Goal: Task Accomplishment & Management: Complete application form

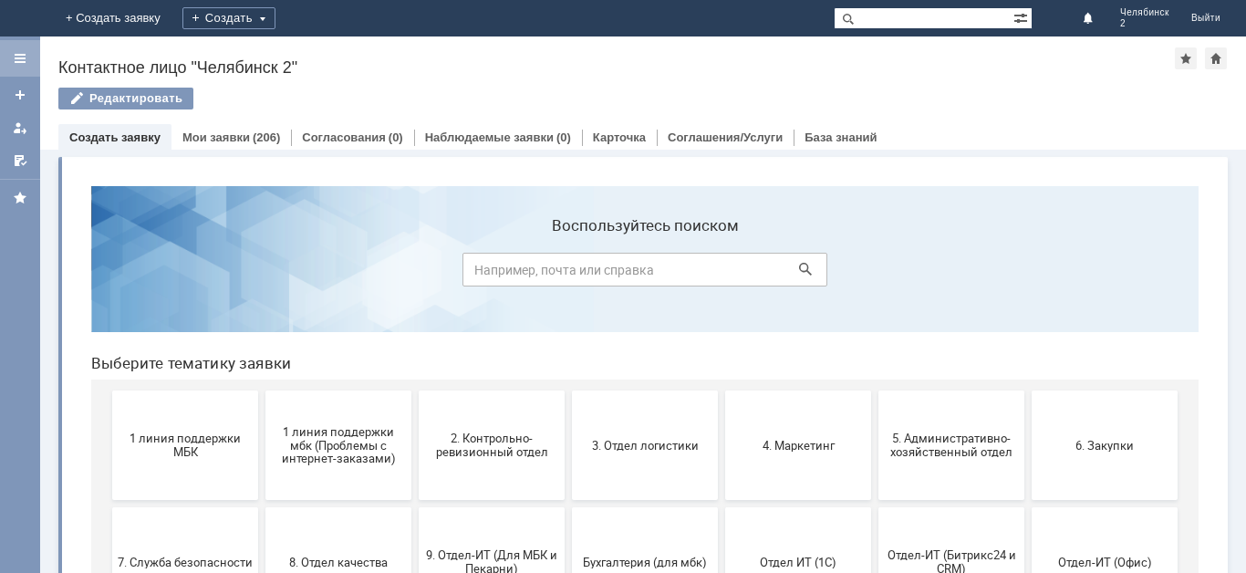
click at [21, 61] on div at bounding box center [20, 58] width 15 height 15
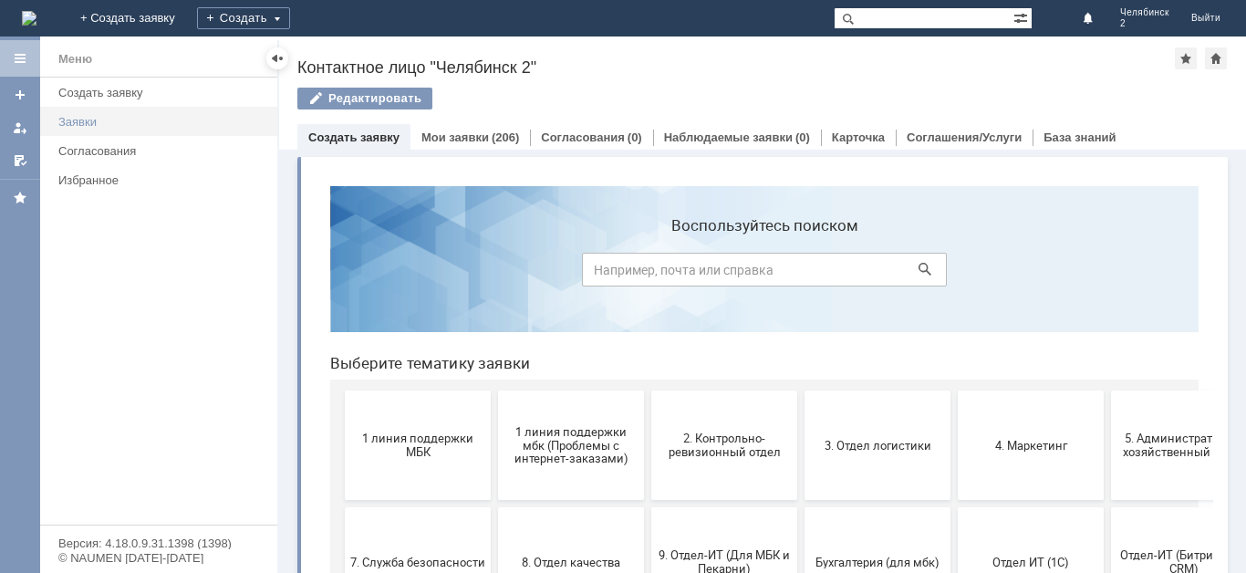
click at [89, 120] on div "Заявки" at bounding box center [162, 122] width 208 height 14
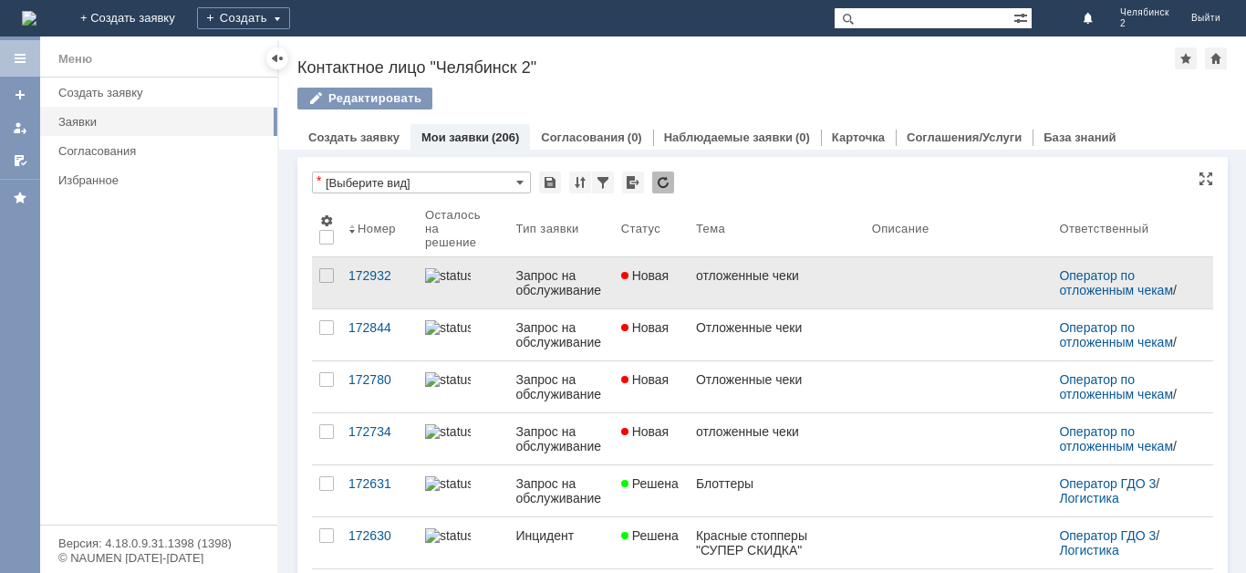
click at [701, 286] on link "отложенные чеки" at bounding box center [777, 282] width 176 height 51
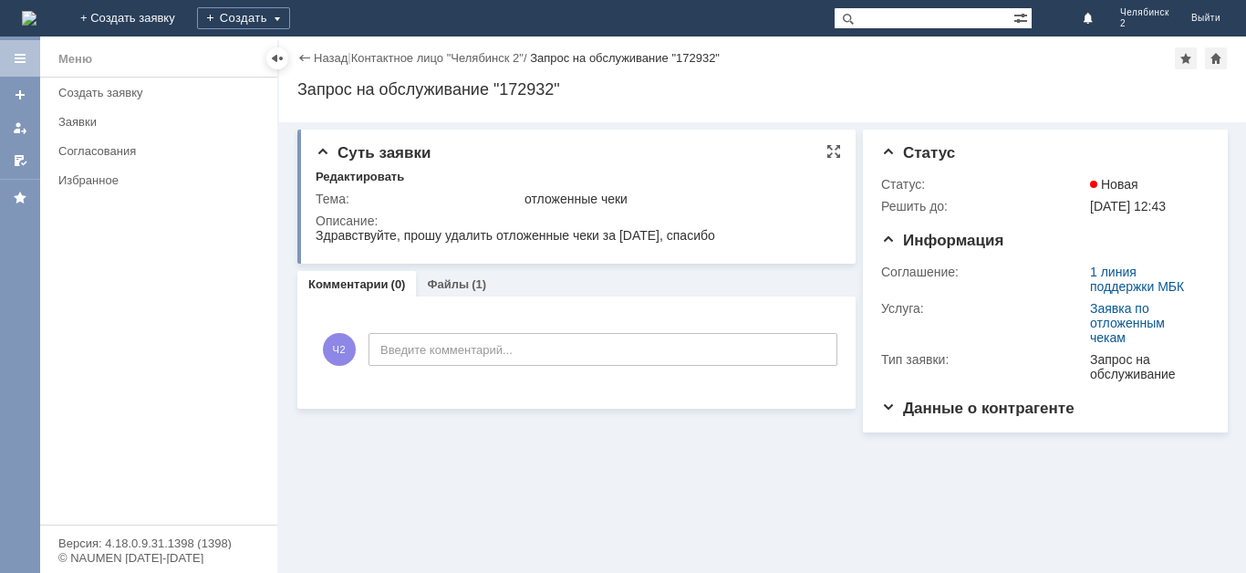
click at [556, 234] on div "Здравствуйте, прошу удалить отложенные чеки за [DATE], спасибо" at bounding box center [516, 235] width 400 height 15
copy div "Здравствуйте, прошу удалить отложенные чеки за [DATE], спасибо"
click at [290, 13] on div "Создать" at bounding box center [243, 18] width 93 height 22
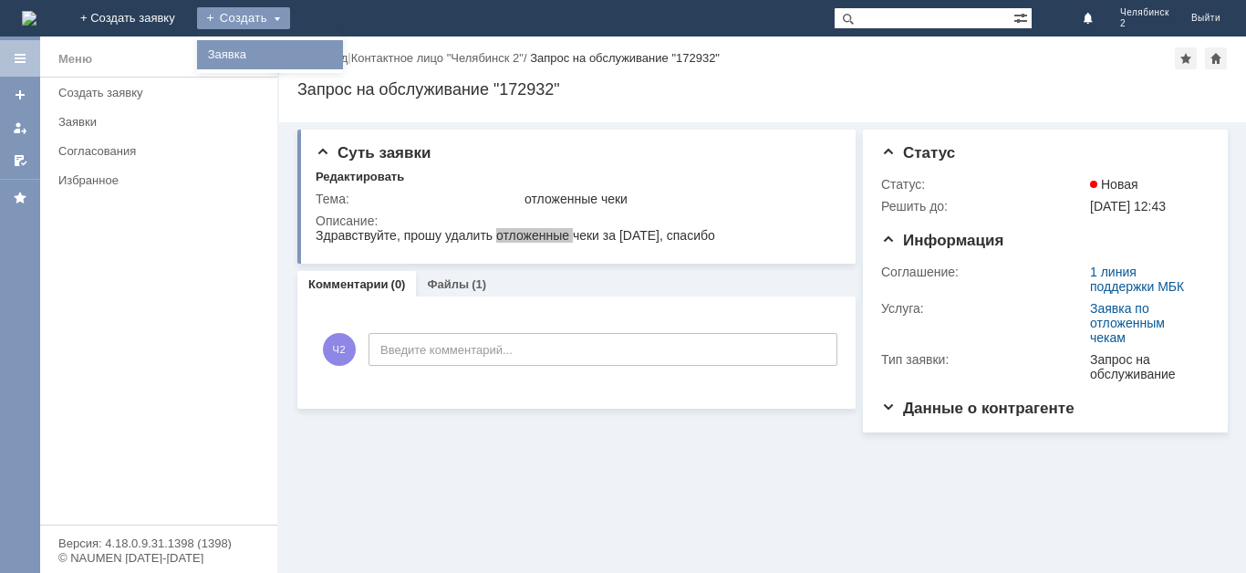
click at [339, 53] on link "Заявка" at bounding box center [270, 55] width 139 height 22
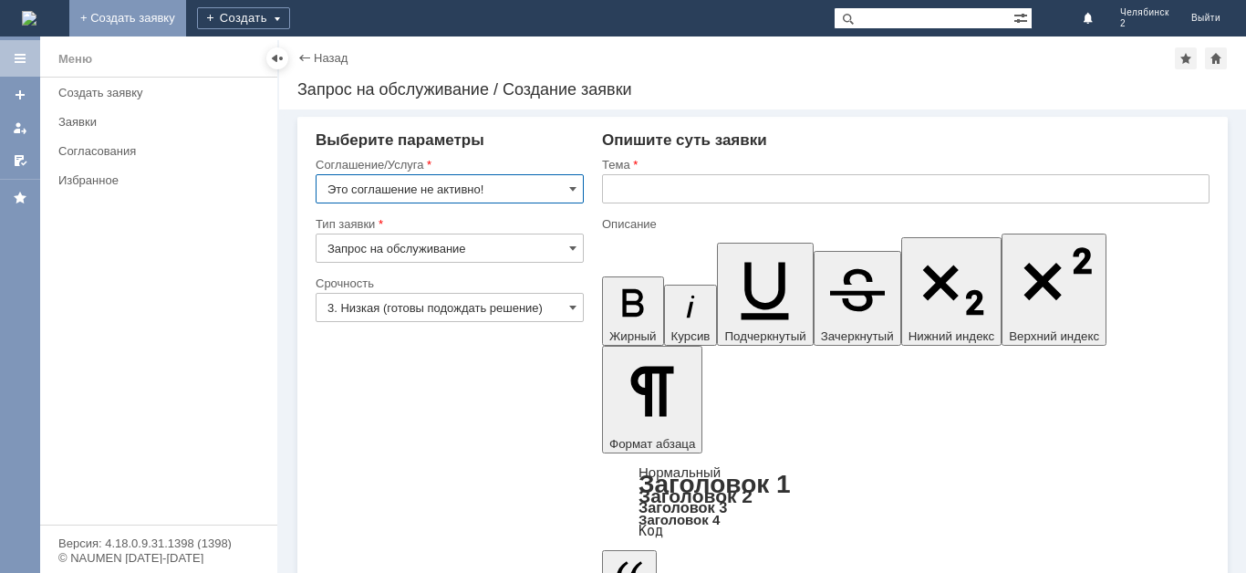
click at [186, 10] on link "+ Создать заявку" at bounding box center [127, 18] width 117 height 36
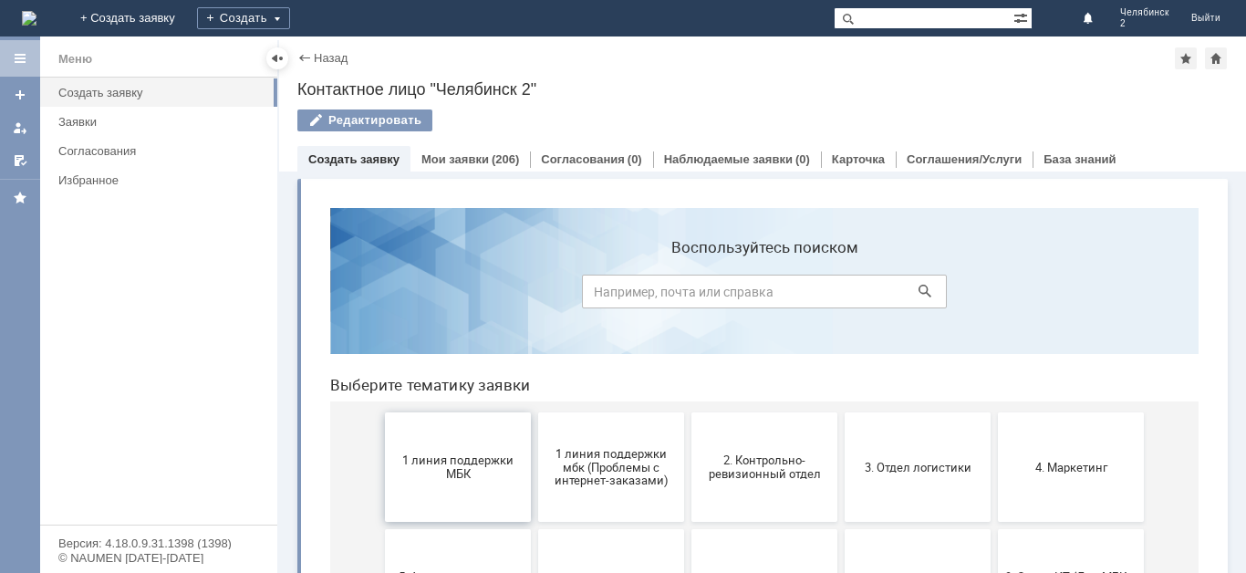
click at [437, 475] on span "1 линия поддержки МБК" at bounding box center [458, 466] width 135 height 27
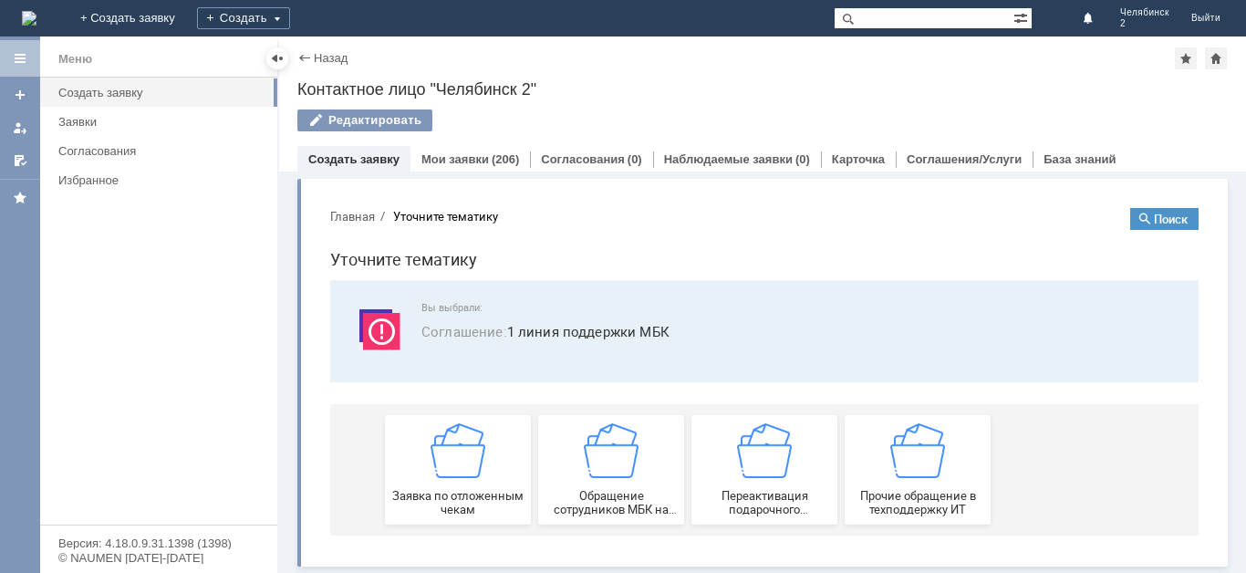
click at [437, 475] on img at bounding box center [458, 450] width 55 height 55
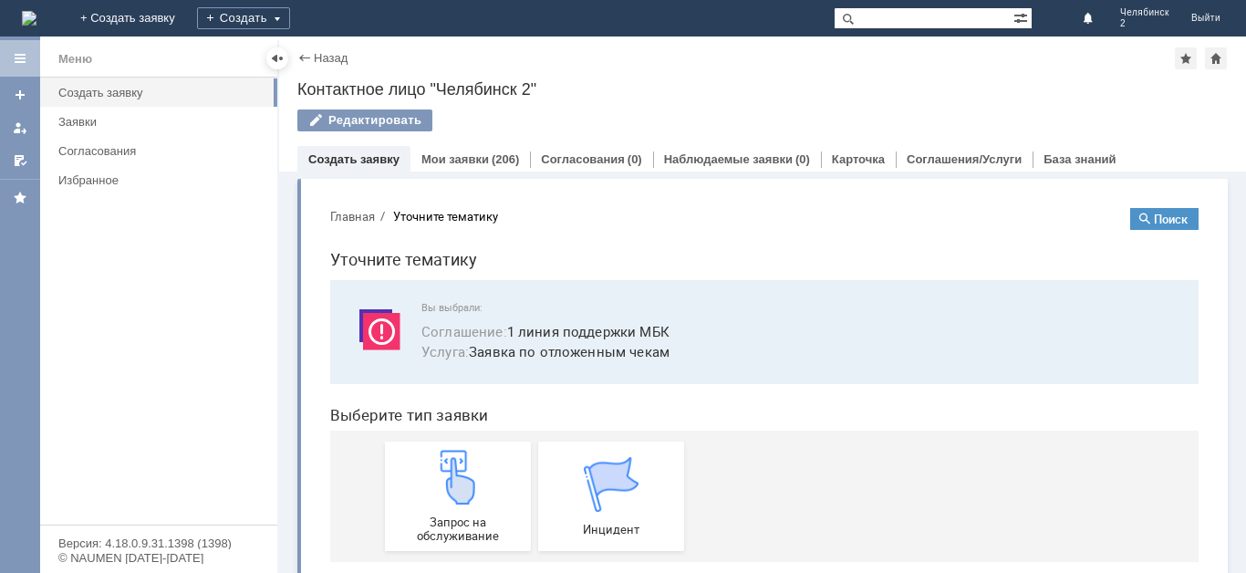
click at [437, 475] on img at bounding box center [458, 477] width 55 height 55
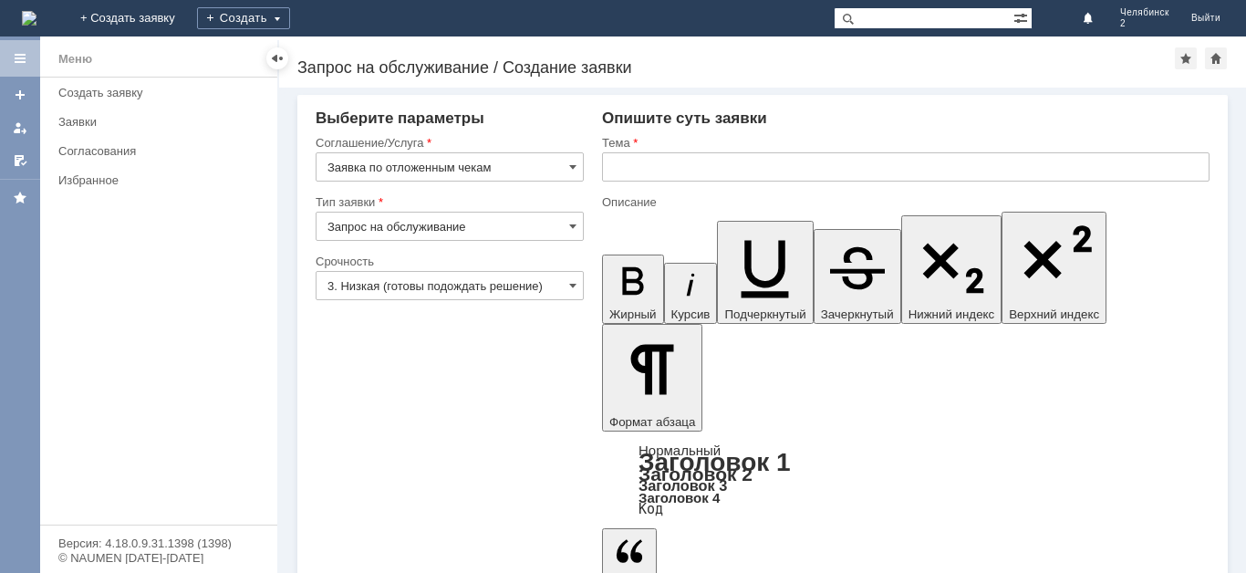
click at [932, 163] on input "text" at bounding box center [906, 166] width 608 height 29
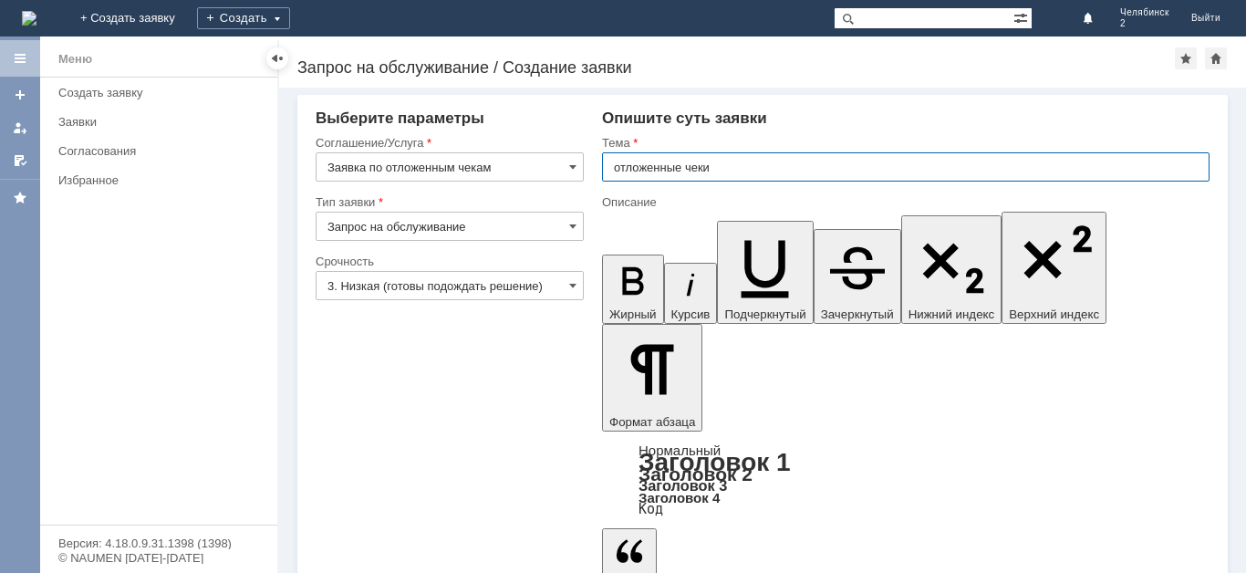
type input "отложенные чеки"
